Goal: Task Accomplishment & Management: Manage account settings

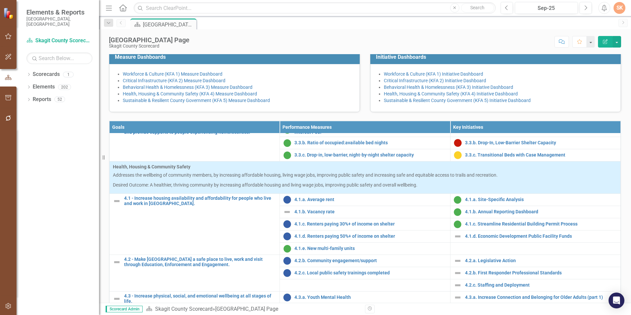
scroll to position [580, 0]
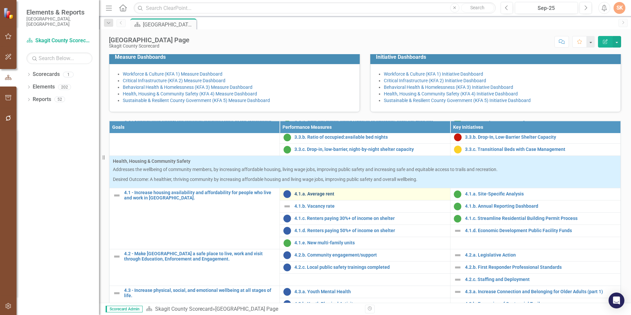
click at [329, 196] on link "4.1.a. Average rent" at bounding box center [370, 193] width 152 height 5
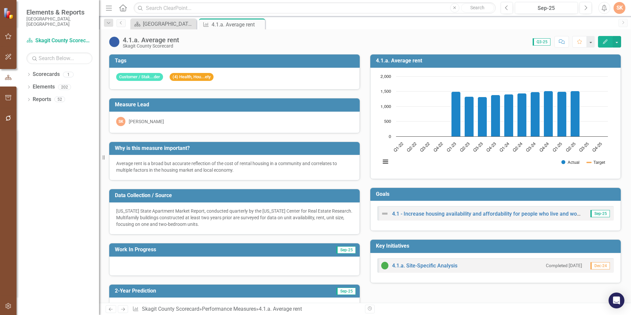
click at [276, 223] on div "[US_STATE] State Apartment Market Report, conducted quarterly by the [US_STATE]…" at bounding box center [234, 217] width 236 height 20
click at [252, 198] on h3 "Data Collection / Source" at bounding box center [235, 195] width 241 height 6
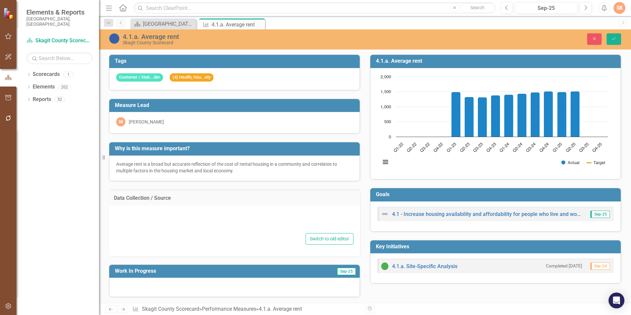
type textarea "[US_STATE] State Apartment Market Report, conducted quarterly by the [US_STATE]…"
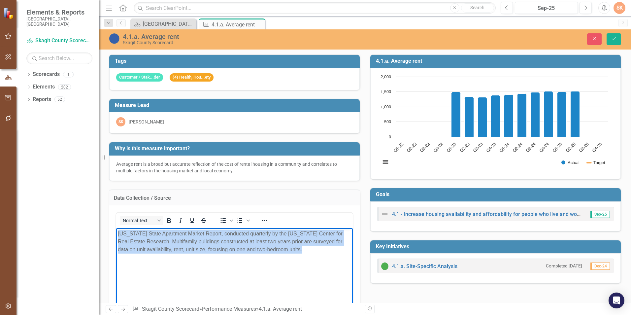
drag, startPoint x: 118, startPoint y: 234, endPoint x: 283, endPoint y: 243, distance: 165.1
click at [302, 253] on p "[US_STATE] State Apartment Market Report, conducted quarterly by the [US_STATE]…" at bounding box center [234, 242] width 233 height 24
copy p "[US_STATE] State Apartment Market Report, conducted quarterly by the [US_STATE]…"
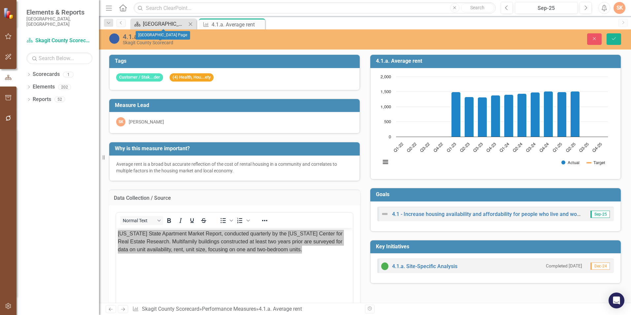
click at [157, 21] on div "[GEOGRAPHIC_DATA] Page" at bounding box center [165, 24] width 44 height 8
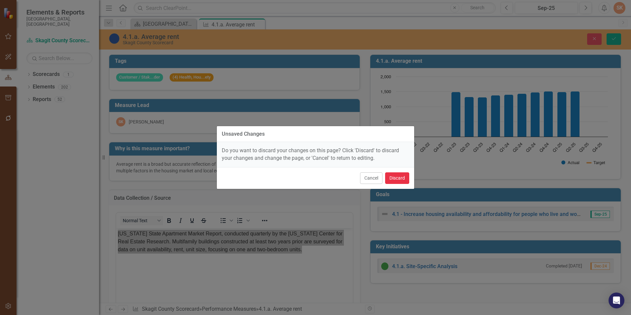
click at [389, 178] on button "Discard" at bounding box center [397, 178] width 24 height 12
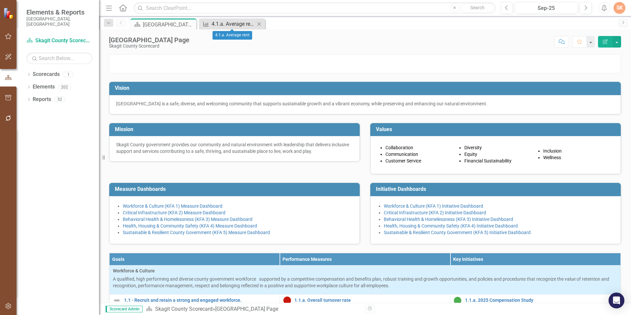
drag, startPoint x: 249, startPoint y: 24, endPoint x: 248, endPoint y: 20, distance: 3.7
click at [248, 20] on div "4.1.a. Average rent" at bounding box center [233, 24] width 44 height 8
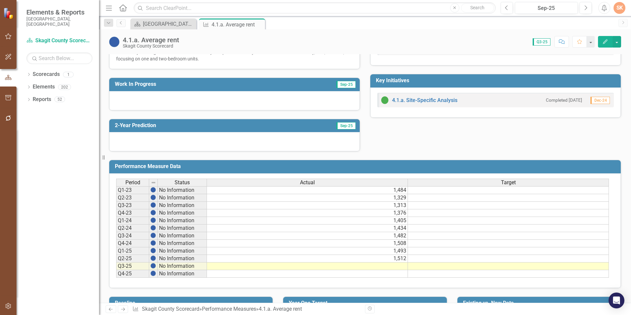
scroll to position [199, 0]
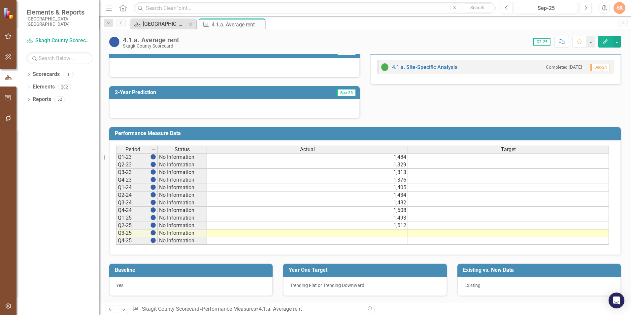
click at [150, 25] on div "[GEOGRAPHIC_DATA] Page" at bounding box center [165, 24] width 44 height 8
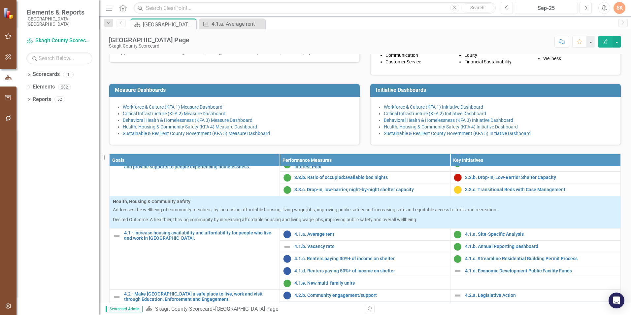
scroll to position [580, 0]
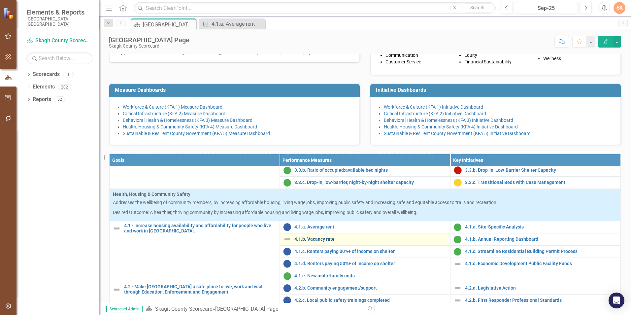
click at [326, 241] on link "4.1.b. Vacancy rate" at bounding box center [370, 238] width 152 height 5
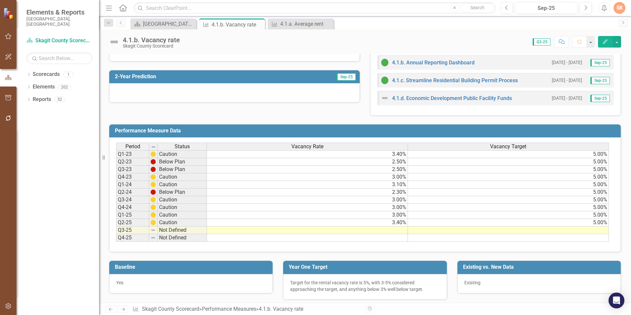
scroll to position [224, 0]
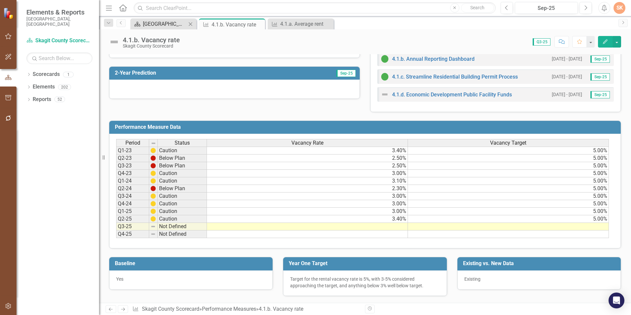
click at [165, 21] on div "[GEOGRAPHIC_DATA] Page" at bounding box center [165, 24] width 44 height 8
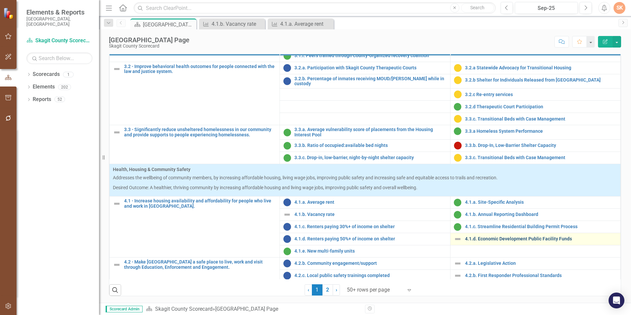
scroll to position [580, 0]
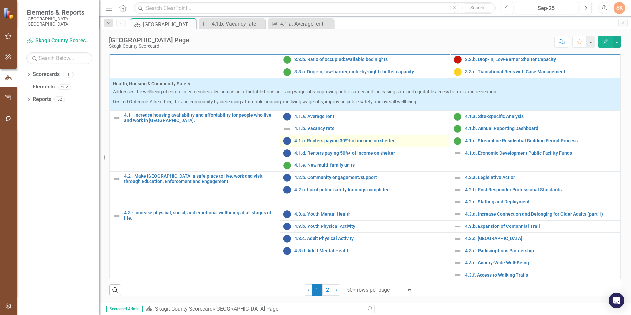
click at [380, 142] on div "4.1.c. Renters paying 30%+ of income on shelter" at bounding box center [364, 141] width 163 height 8
click at [380, 140] on link "4.1.c. Renters paying 30%+ of income on shelter" at bounding box center [370, 140] width 152 height 5
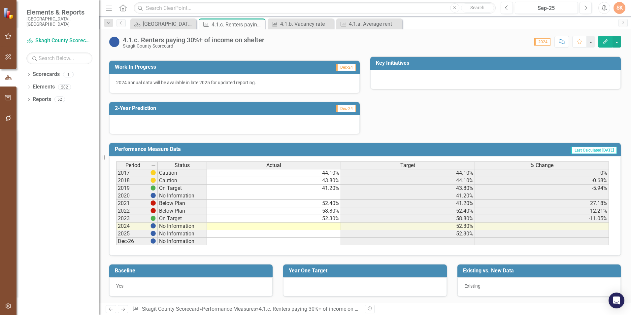
scroll to position [184, 0]
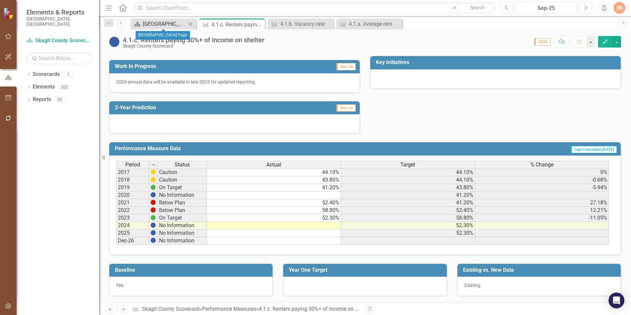
click at [162, 25] on div "[GEOGRAPHIC_DATA] Page" at bounding box center [165, 24] width 44 height 8
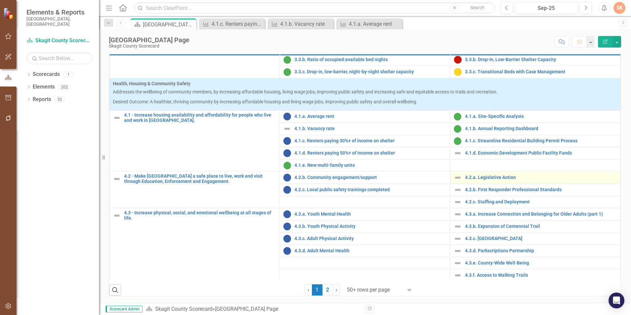
scroll to position [265, 0]
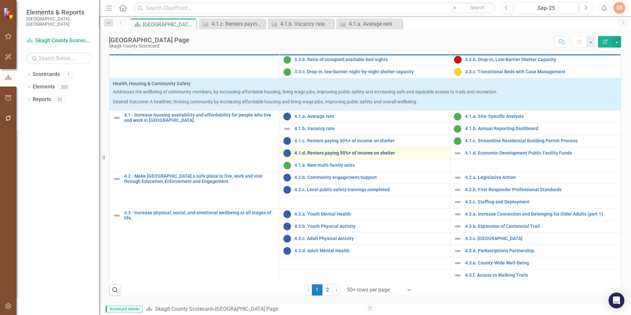
click at [369, 152] on link "4.1.d. Renters paying 50%+ of income on shelter" at bounding box center [370, 152] width 152 height 5
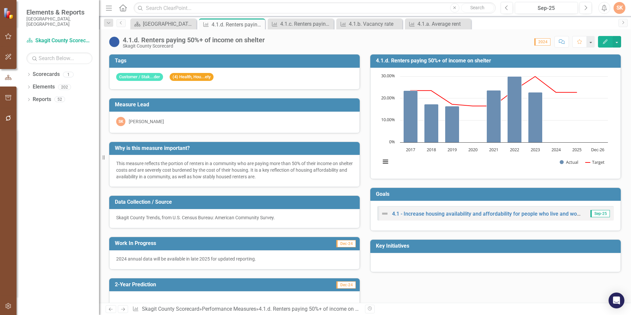
click at [441, 288] on div "Tags Customer / Stak...der (4) Health, Hou...ety Measure Lead SK [PERSON_NAME] …" at bounding box center [365, 178] width 522 height 265
click at [164, 21] on div "[GEOGRAPHIC_DATA] Page" at bounding box center [165, 24] width 44 height 8
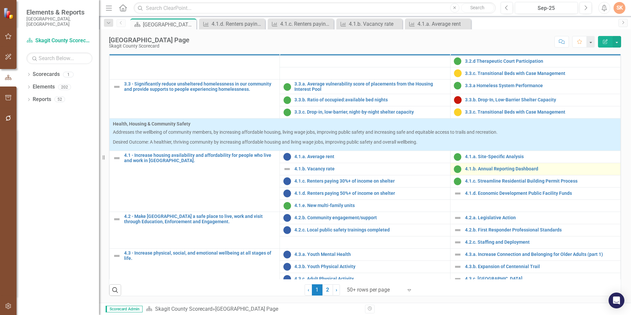
scroll to position [580, 0]
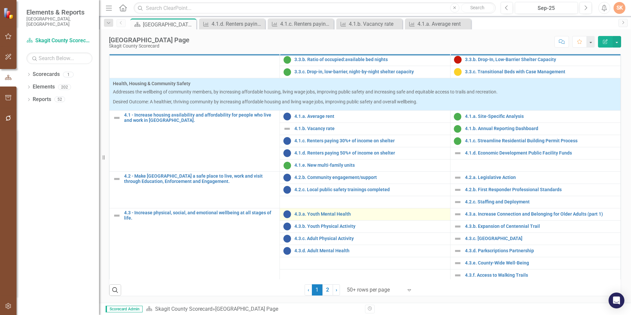
click at [323, 208] on td "4.3.a. Youth Mental Health Edit Edit Performance Measure Link Open Element" at bounding box center [365, 214] width 170 height 12
click at [323, 212] on link "4.3.a. Youth Mental Health" at bounding box center [370, 213] width 152 height 5
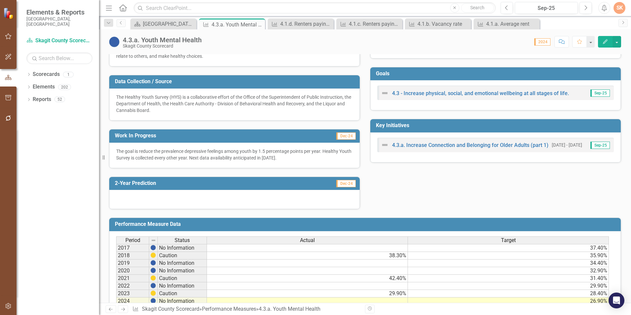
scroll to position [132, 0]
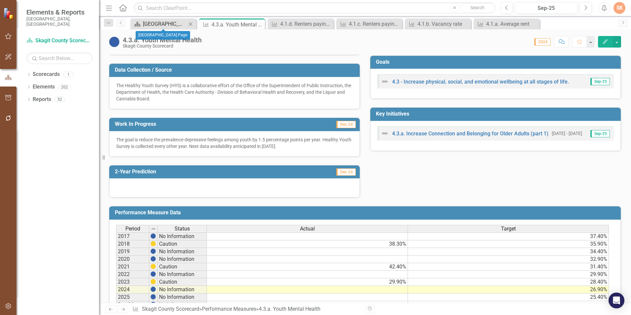
click at [177, 22] on div "[GEOGRAPHIC_DATA] Page" at bounding box center [165, 24] width 44 height 8
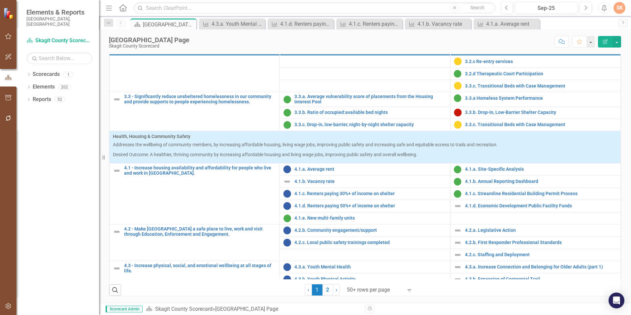
scroll to position [580, 0]
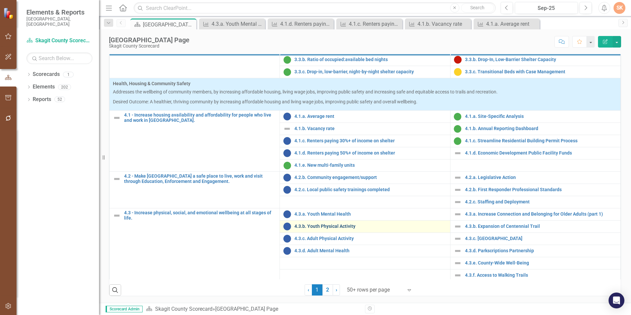
click at [346, 225] on link "4.3.b. Youth Physical Activity" at bounding box center [370, 226] width 152 height 5
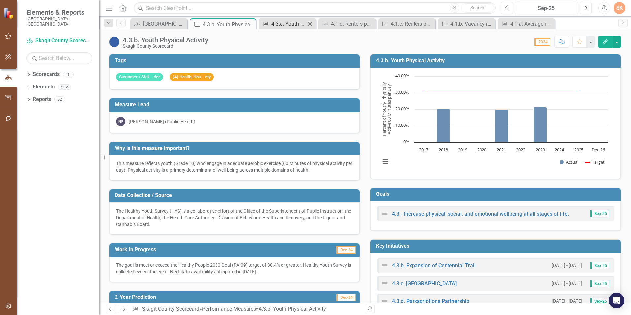
click at [281, 25] on div "4.3.a. Youth Mental Health" at bounding box center [288, 24] width 35 height 8
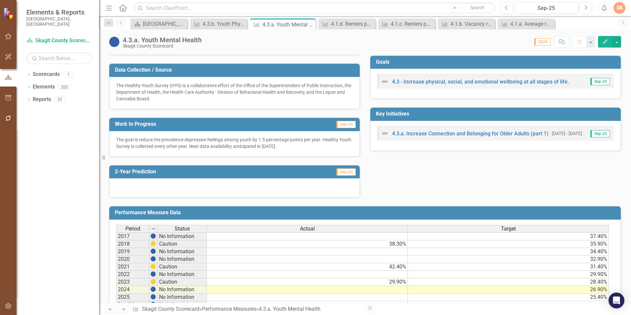
scroll to position [165, 0]
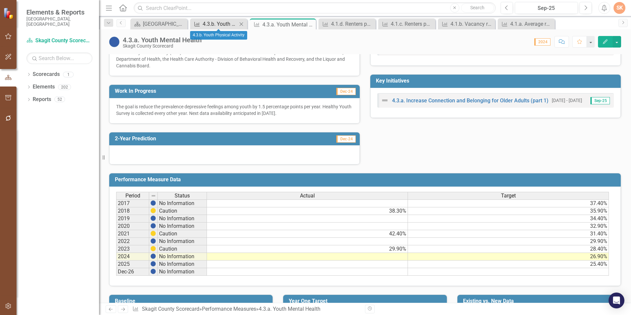
click at [231, 25] on div "4.3.b. Youth Physical Activity" at bounding box center [220, 24] width 35 height 8
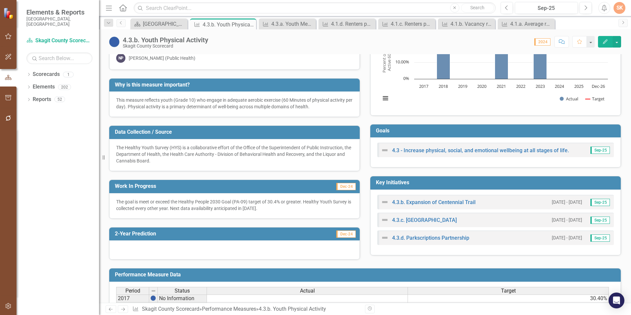
scroll to position [66, 0]
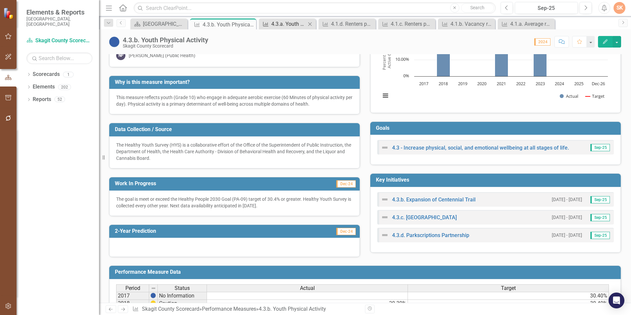
click at [275, 25] on div "4.3.a. Youth Mental Health" at bounding box center [288, 24] width 35 height 8
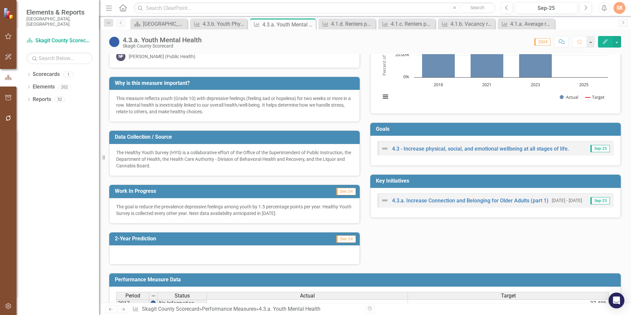
scroll to position [66, 0]
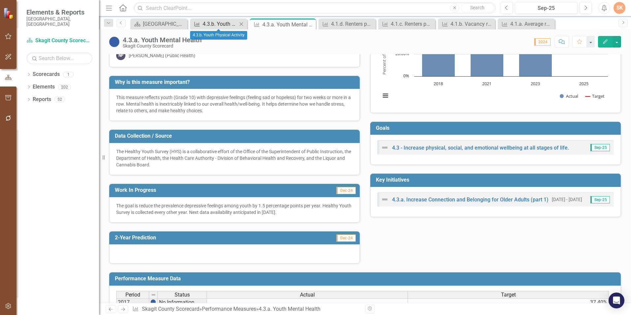
click at [210, 21] on div "4.3.b. Youth Physical Activity" at bounding box center [220, 24] width 35 height 8
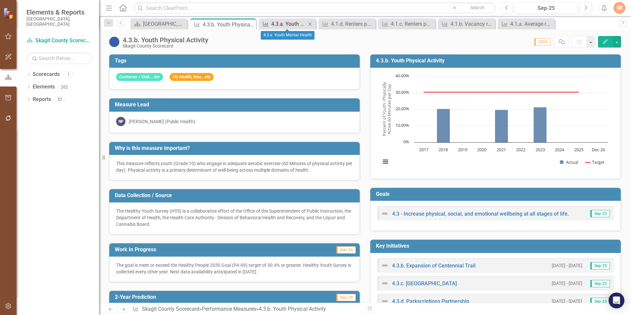
click at [298, 24] on div "4.3.a. Youth Mental Health" at bounding box center [288, 24] width 35 height 8
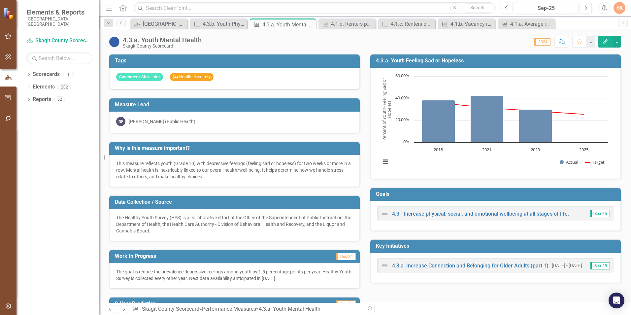
scroll to position [132, 0]
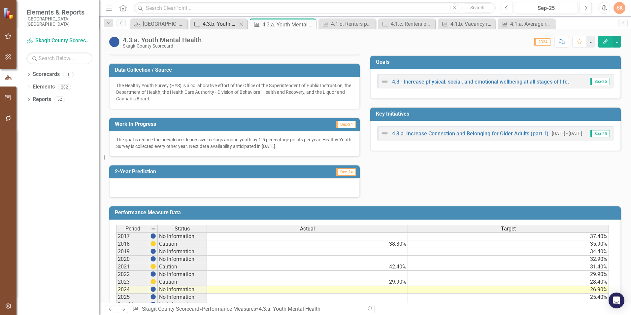
click at [219, 22] on div "4.3.b. Youth Physical Activity" at bounding box center [220, 24] width 35 height 8
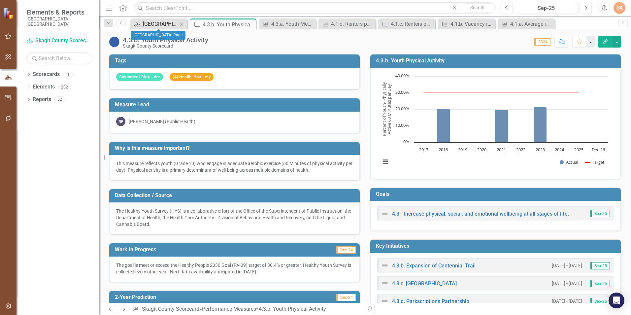
click at [134, 20] on div "Scorecard" at bounding box center [136, 24] width 8 height 8
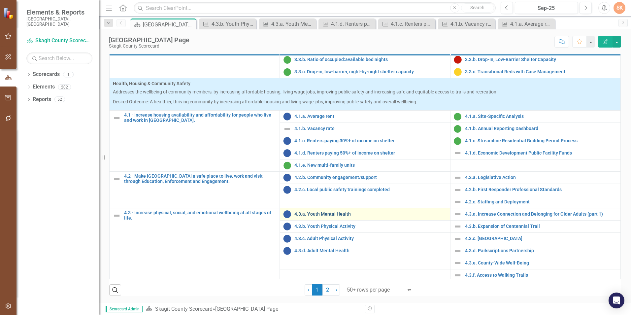
scroll to position [264, 0]
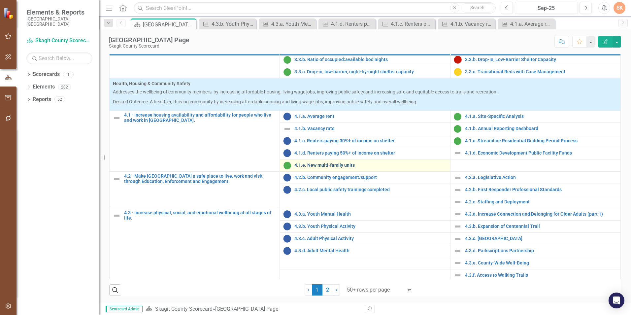
click at [350, 165] on link "4.1.e. New multi-family units" at bounding box center [370, 165] width 152 height 5
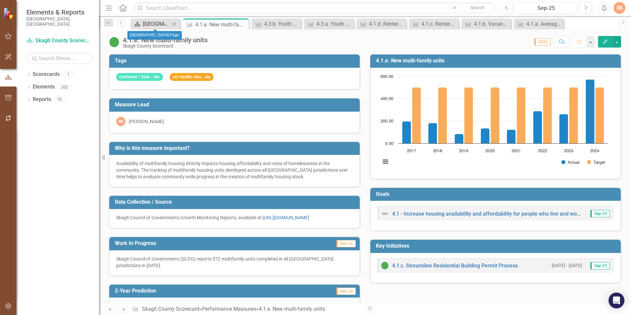
click at [168, 25] on div "[GEOGRAPHIC_DATA] Page" at bounding box center [156, 24] width 27 height 8
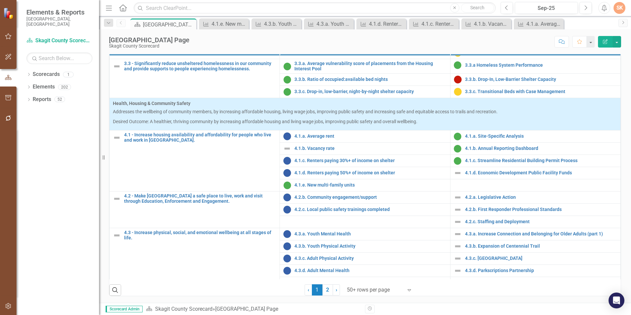
scroll to position [580, 0]
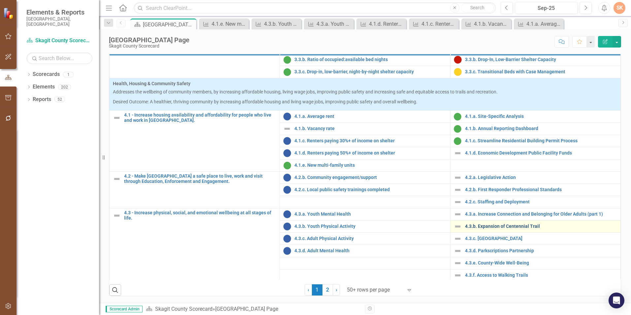
click at [510, 224] on link "4.3.b. Expansion of Centennial Trail" at bounding box center [541, 226] width 152 height 5
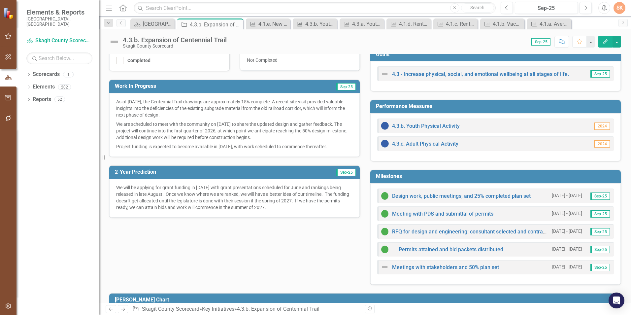
scroll to position [198, 0]
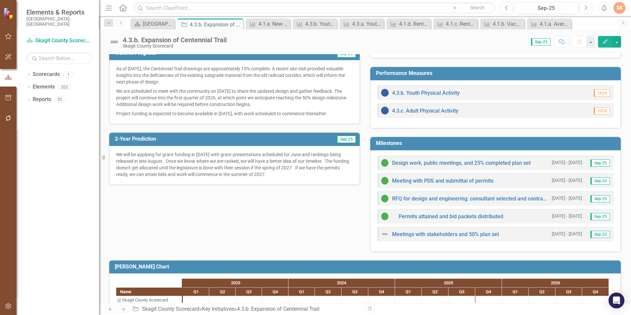
click at [164, 184] on div "We will be applying for grant funding in [DATE] with grant presentations schedu…" at bounding box center [234, 165] width 250 height 39
click at [143, 160] on p "We will be applying for grant funding in [DATE] with grant presentations schedu…" at bounding box center [234, 164] width 236 height 26
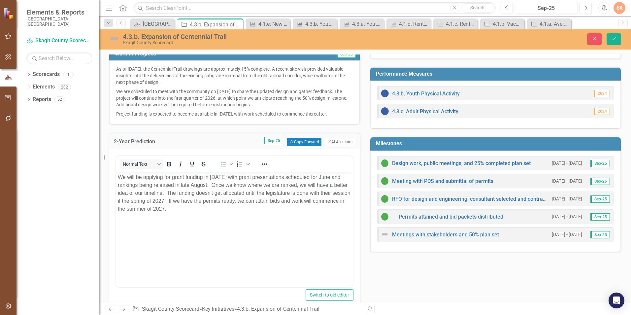
scroll to position [0, 0]
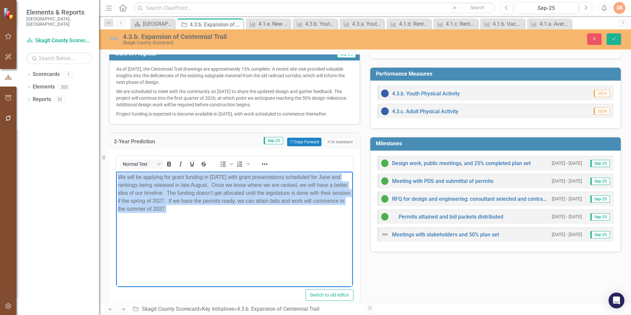
drag, startPoint x: 119, startPoint y: 176, endPoint x: 168, endPoint y: 191, distance: 51.0
click at [223, 217] on body "We will be applying for grant funding in [DATE] with grant presentations schedu…" at bounding box center [234, 220] width 236 height 99
drag, startPoint x: 168, startPoint y: 191, endPoint x: 250, endPoint y: 179, distance: 82.6
click at [250, 179] on p "We will be applying for grant funding in [DATE] with grant presentations schedu…" at bounding box center [234, 193] width 233 height 40
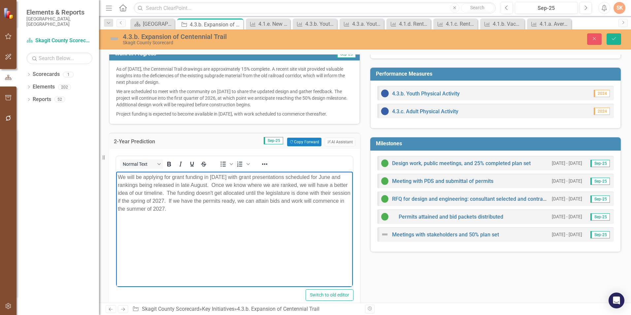
drag, startPoint x: 250, startPoint y: 179, endPoint x: 183, endPoint y: 220, distance: 78.6
click at [195, 225] on body "We will be applying for grant funding in [DATE] with grant presentations schedu…" at bounding box center [234, 220] width 236 height 99
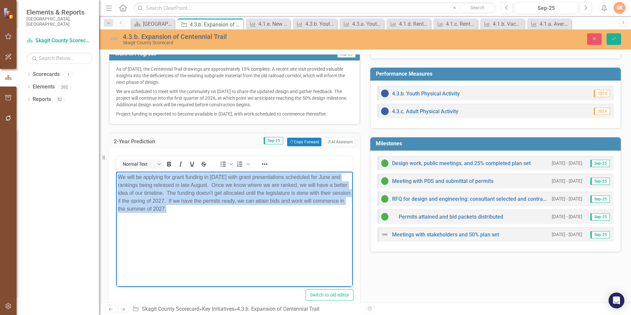
drag, startPoint x: 118, startPoint y: 174, endPoint x: 204, endPoint y: 208, distance: 92.4
click at [208, 209] on p "We will be applying for grant funding in [DATE] with grant presentations schedu…" at bounding box center [234, 193] width 233 height 40
copy p "We will be applying for grant funding in [DATE] with grant presentations schedu…"
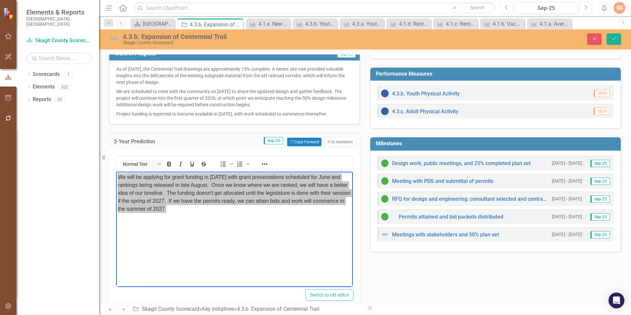
click at [229, 57] on h3 "Work In Progress" at bounding box center [196, 54] width 162 height 6
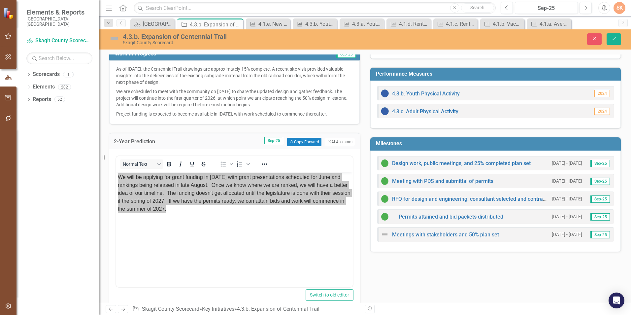
click at [229, 57] on h3 "Work In Progress" at bounding box center [196, 54] width 162 height 6
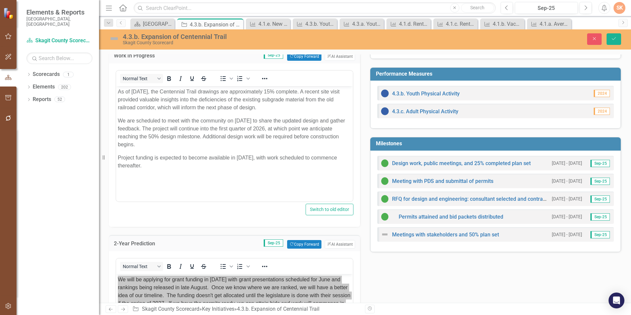
click at [122, 93] on p "As of [DATE], the Centennial Trail drawings are approximately 15% complete. A r…" at bounding box center [234, 99] width 233 height 24
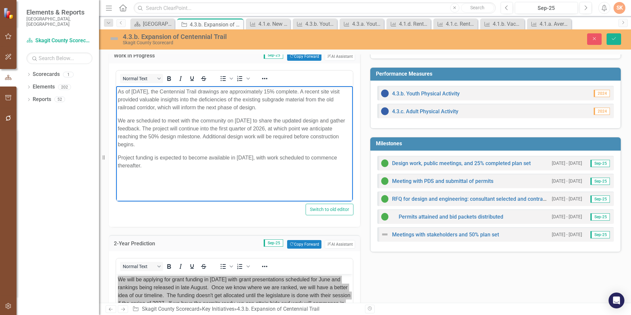
drag, startPoint x: 117, startPoint y: 91, endPoint x: 172, endPoint y: 162, distance: 89.8
click at [172, 162] on body "As of [DATE], the Centennial Trail drawings are approximately 15% complete. A r…" at bounding box center [234, 135] width 236 height 99
copy body "As of [DATE], the Centennial Trail drawings are approximately 15% complete. A r…"
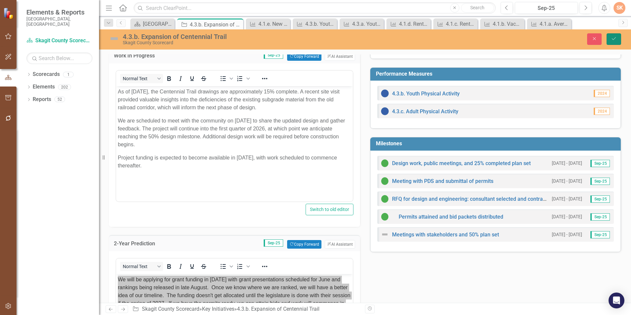
click at [608, 35] on button "Save" at bounding box center [613, 39] width 15 height 12
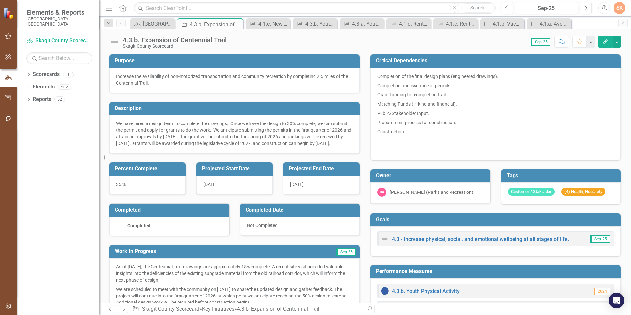
click at [231, 61] on h3 "Purpose" at bounding box center [235, 61] width 241 height 6
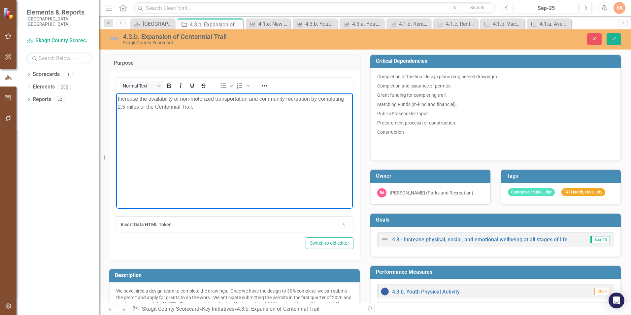
click at [153, 110] on p "Increase the availability of non-motorized transportation and community recreat…" at bounding box center [234, 103] width 233 height 16
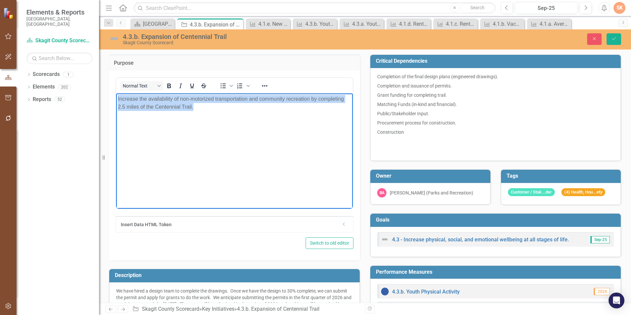
drag, startPoint x: 118, startPoint y: 100, endPoint x: 199, endPoint y: 109, distance: 81.3
click at [199, 109] on p "Increase the availability of non-motorized transportation and community recreat…" at bounding box center [234, 103] width 233 height 16
copy p "Increase the availability of non-motorized transportation and community recreat…"
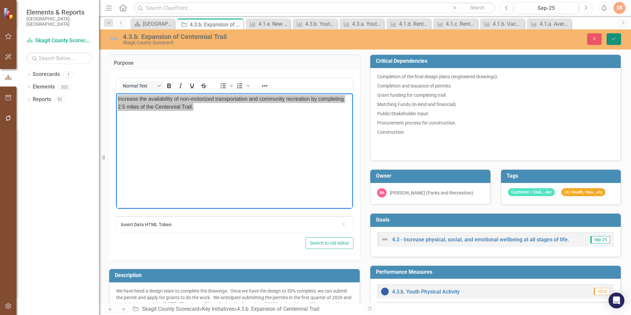
click at [614, 40] on icon "Save" at bounding box center [613, 38] width 6 height 5
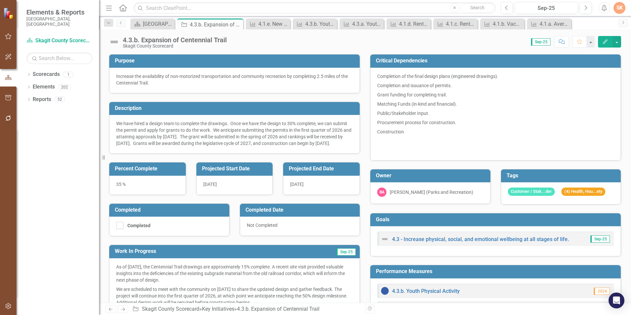
click at [618, 218] on div "Goals 4.3 - Increase physical, social, and emotional wellbeing at all stages of…" at bounding box center [495, 230] width 261 height 52
click at [158, 22] on div "[GEOGRAPHIC_DATA] Page" at bounding box center [154, 24] width 22 height 8
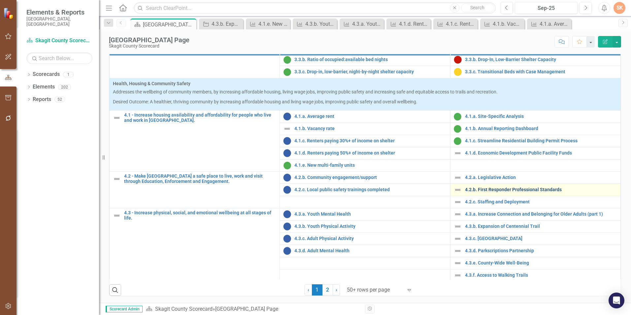
scroll to position [265, 0]
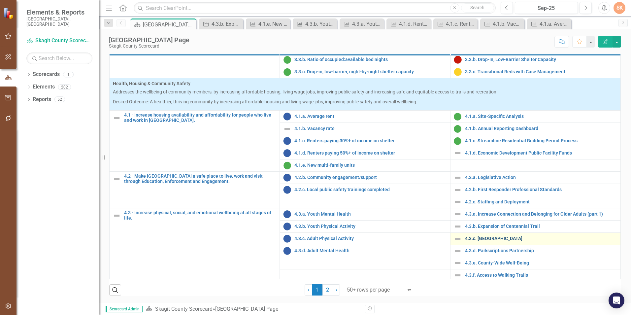
click at [485, 236] on link "4.3.c. [GEOGRAPHIC_DATA]" at bounding box center [541, 238] width 152 height 5
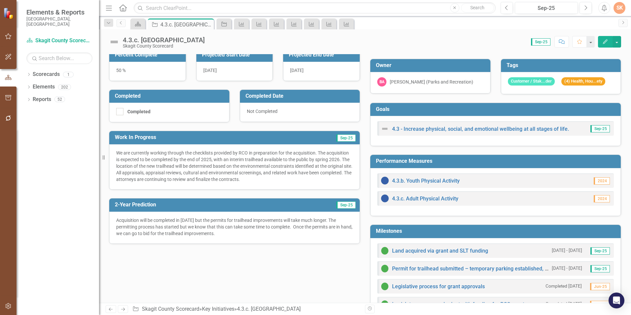
scroll to position [99, 0]
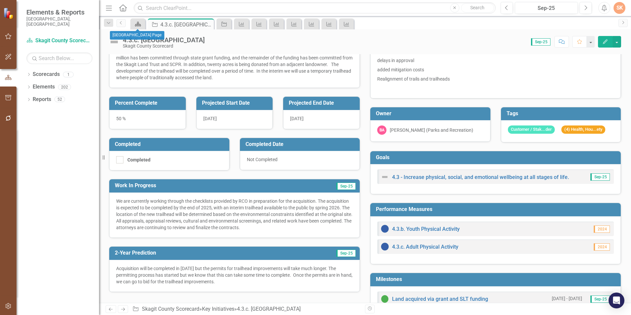
click at [136, 28] on div "Scorecard" at bounding box center [136, 24] width 9 height 8
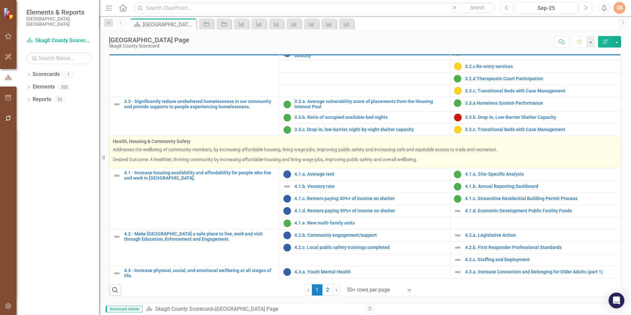
scroll to position [528, 0]
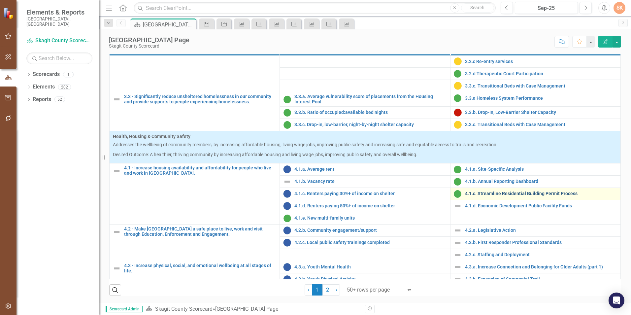
click at [556, 193] on link "4.1.c. Streamline Residential Building Permit Process" at bounding box center [541, 193] width 152 height 5
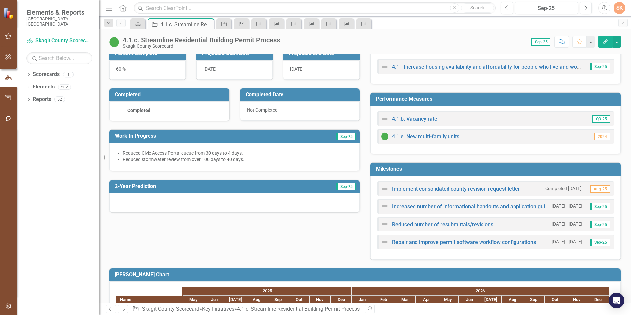
scroll to position [132, 0]
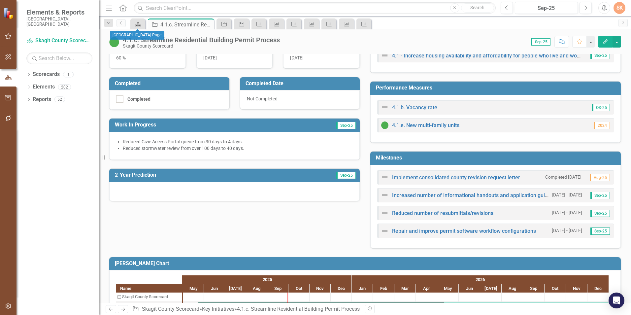
click at [140, 26] on icon "Scorecard" at bounding box center [138, 23] width 7 height 5
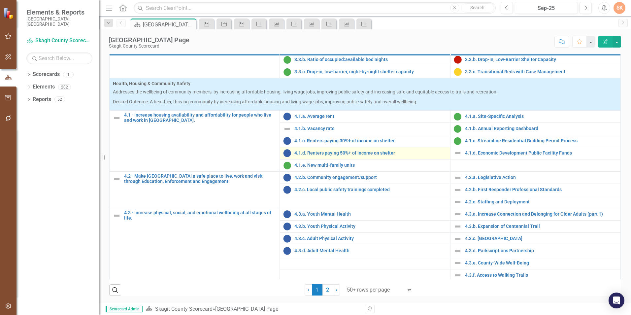
scroll to position [265, 0]
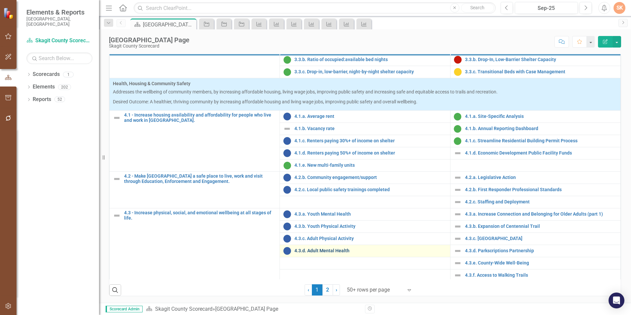
click at [333, 250] on link "4.3.d. Adult Mental Health" at bounding box center [370, 250] width 152 height 5
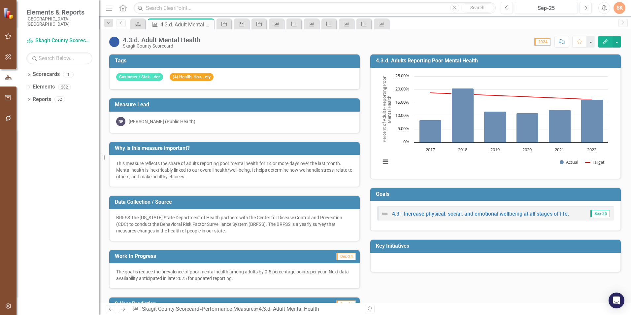
click at [108, 87] on div "Tags Customer / Stak...der (4) Health, Hou...ety" at bounding box center [234, 68] width 261 height 44
click at [223, 25] on icon "Key Initiative" at bounding box center [224, 23] width 7 height 5
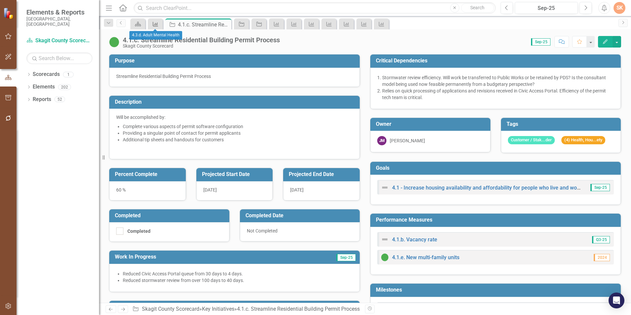
click at [157, 23] on icon "Performance Measure" at bounding box center [155, 23] width 7 height 5
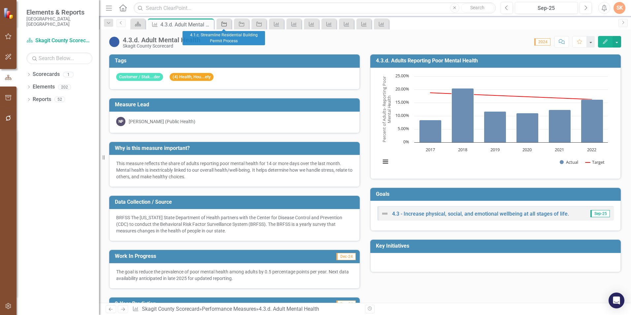
click at [224, 23] on icon at bounding box center [223, 24] width 5 height 5
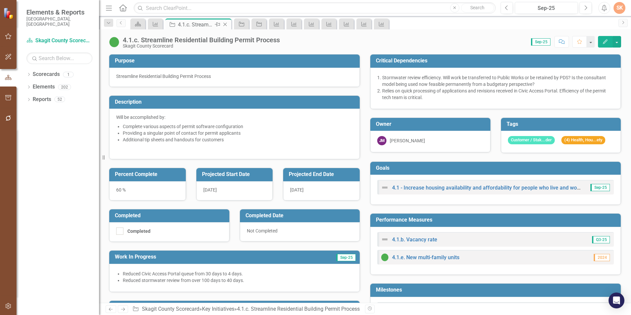
click at [227, 23] on icon "Close" at bounding box center [225, 24] width 7 height 5
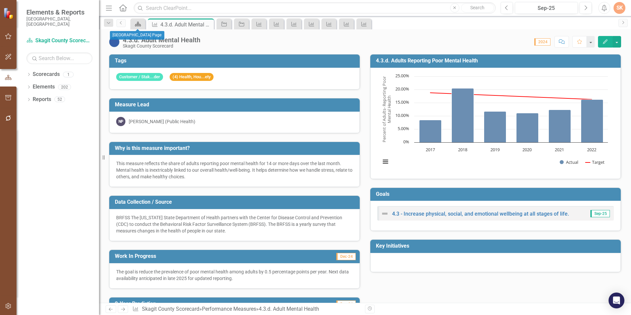
click at [141, 26] on icon "Scorecard" at bounding box center [138, 23] width 7 height 5
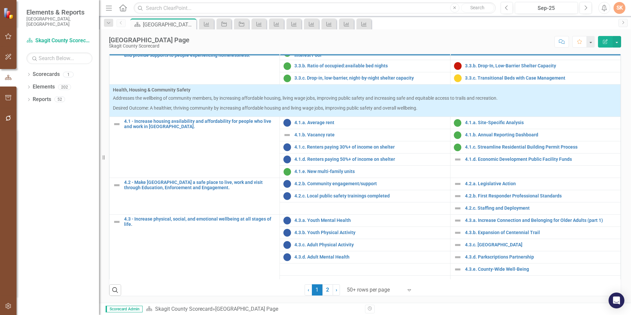
scroll to position [580, 0]
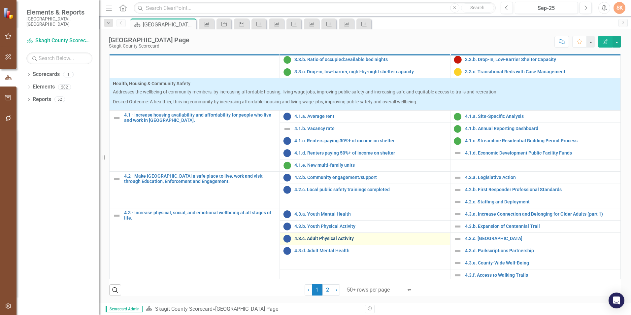
click at [343, 239] on link "4.3.c. Adult Physical Activity" at bounding box center [370, 238] width 152 height 5
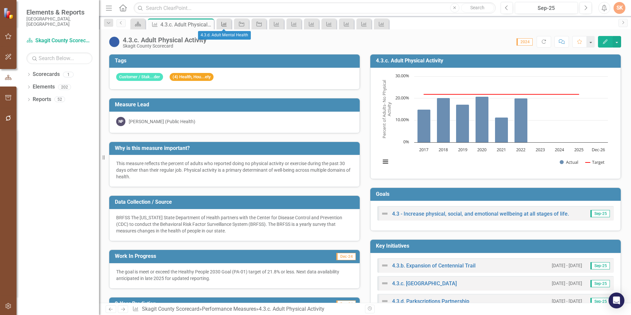
click at [219, 23] on div "Performance Measure" at bounding box center [222, 24] width 9 height 8
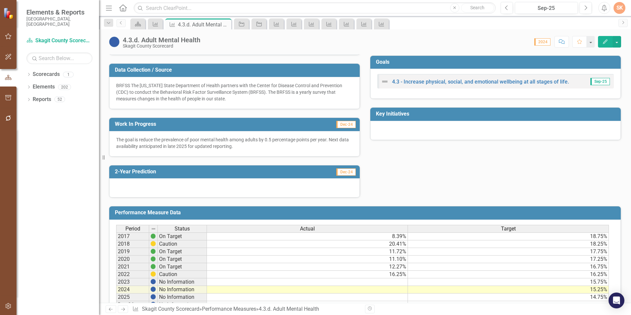
scroll to position [165, 0]
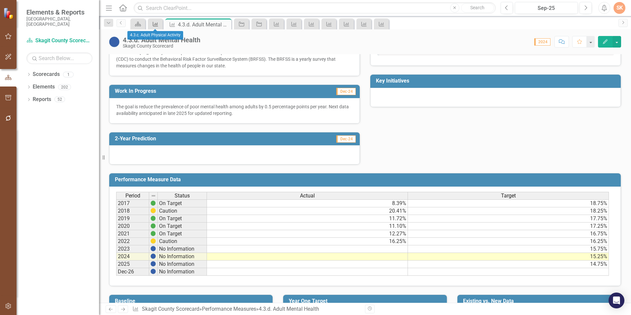
click at [155, 24] on icon "Performance Measure" at bounding box center [155, 23] width 7 height 5
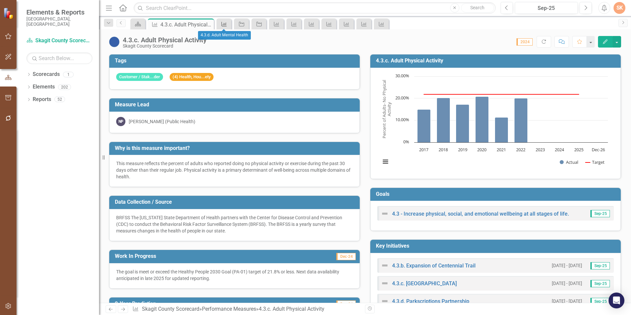
click at [221, 25] on icon "Performance Measure" at bounding box center [224, 23] width 7 height 5
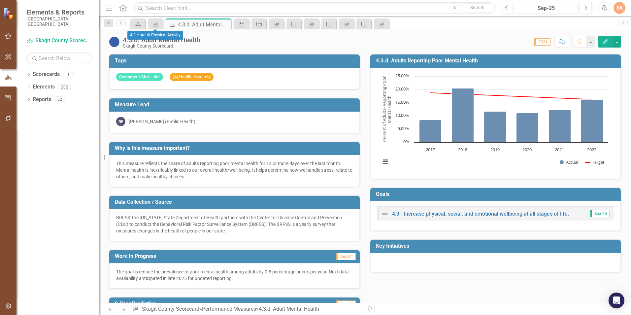
click at [151, 25] on div "Performance Measure" at bounding box center [153, 24] width 9 height 8
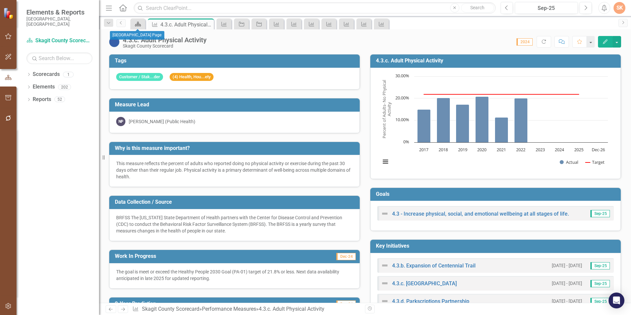
click at [137, 21] on div "Scorecard" at bounding box center [136, 24] width 9 height 8
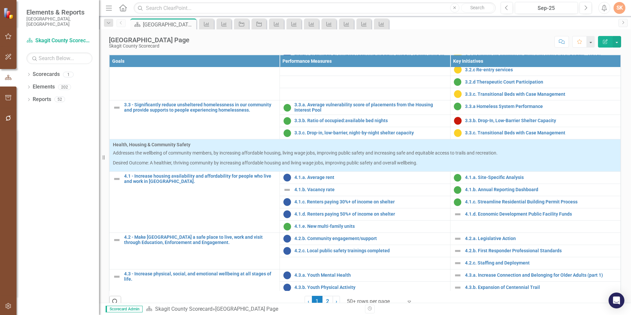
scroll to position [580, 0]
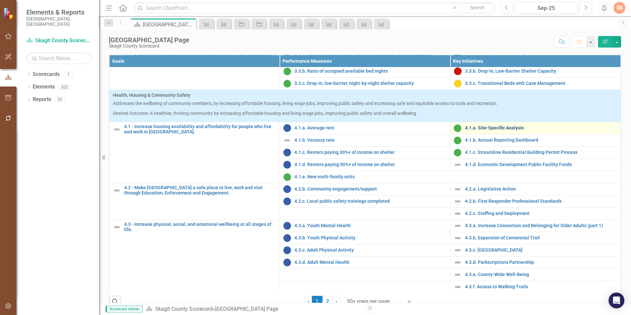
click at [470, 130] on link "4.1.a. Site-Specific Analysis" at bounding box center [541, 127] width 152 height 5
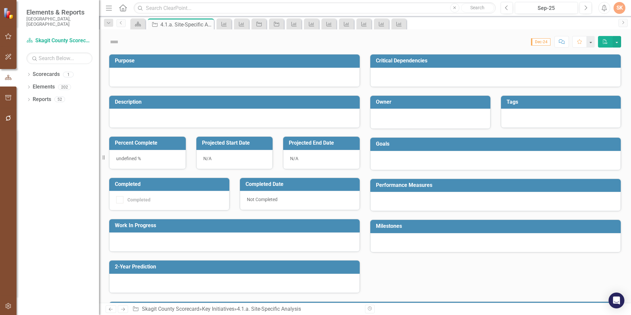
checkbox input "true"
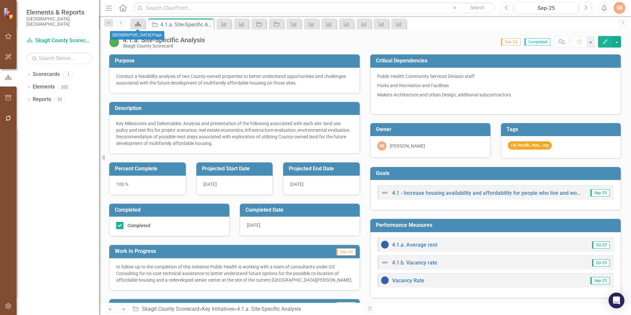
click at [139, 26] on icon "Scorecard" at bounding box center [138, 23] width 7 height 5
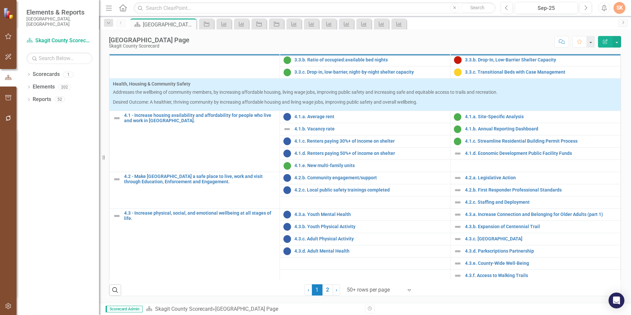
scroll to position [580, 0]
click at [620, 4] on div "SK" at bounding box center [619, 8] width 12 height 12
click at [605, 80] on link "Logout Log Out" at bounding box center [599, 83] width 52 height 12
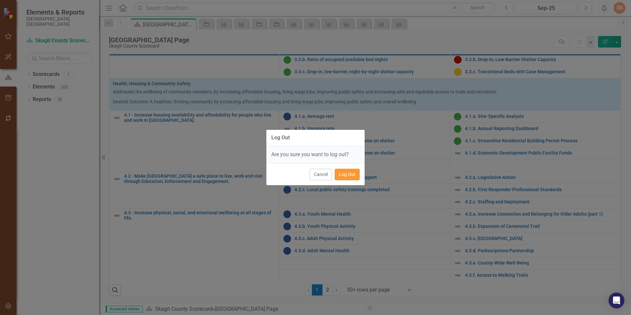
click at [349, 177] on button "Log Out" at bounding box center [346, 175] width 25 height 12
